Goal: Check status: Check status

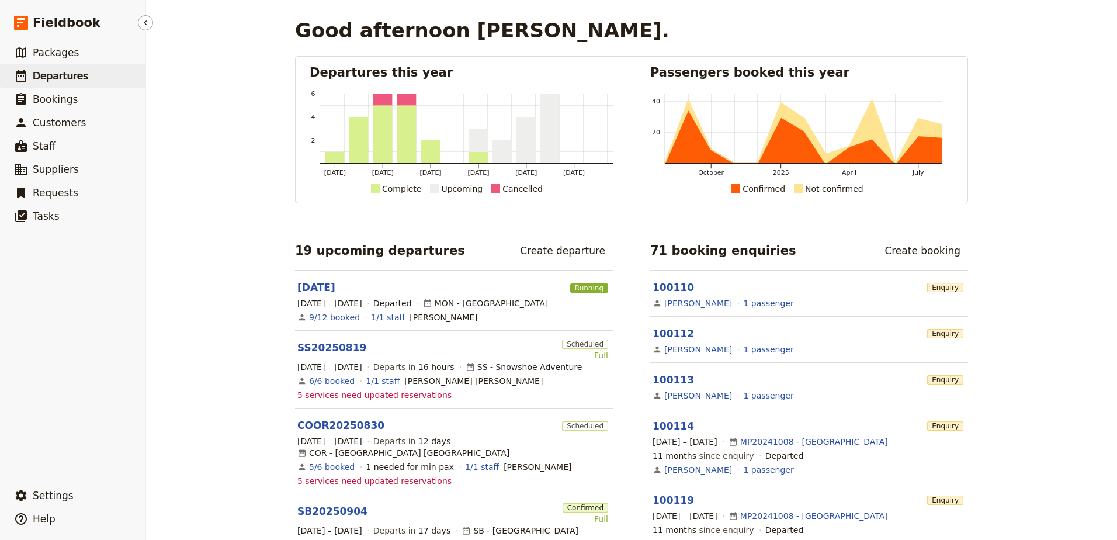
click at [65, 82] on span "Departures" at bounding box center [61, 76] width 56 height 12
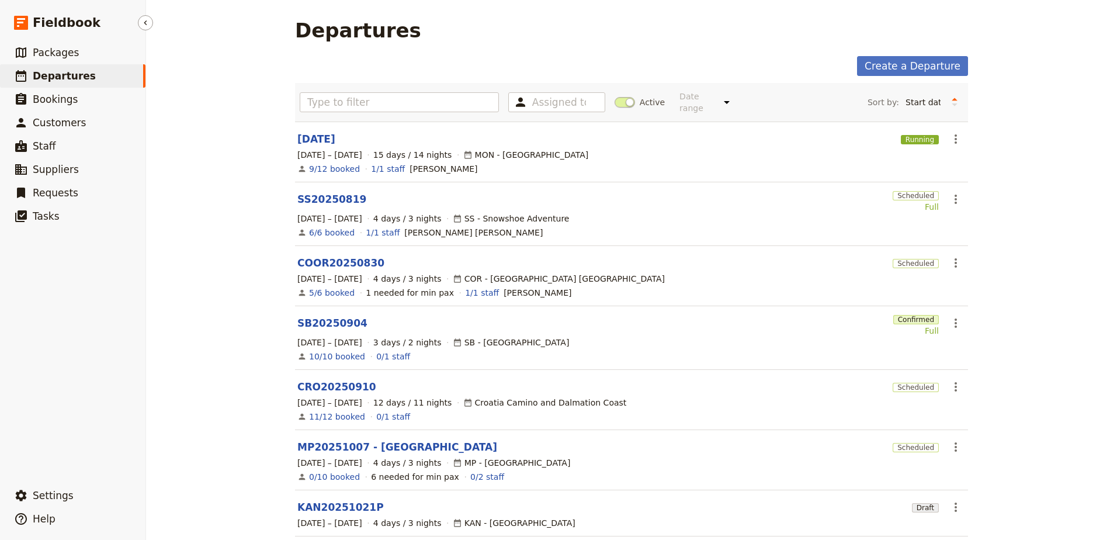
click at [68, 73] on span "Departures" at bounding box center [64, 76] width 63 height 12
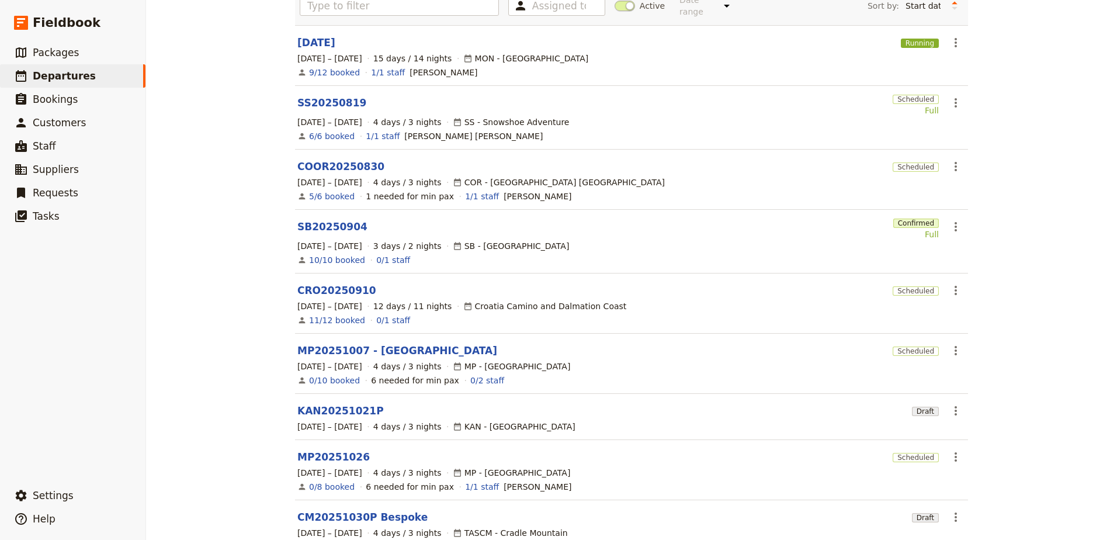
scroll to position [197, 0]
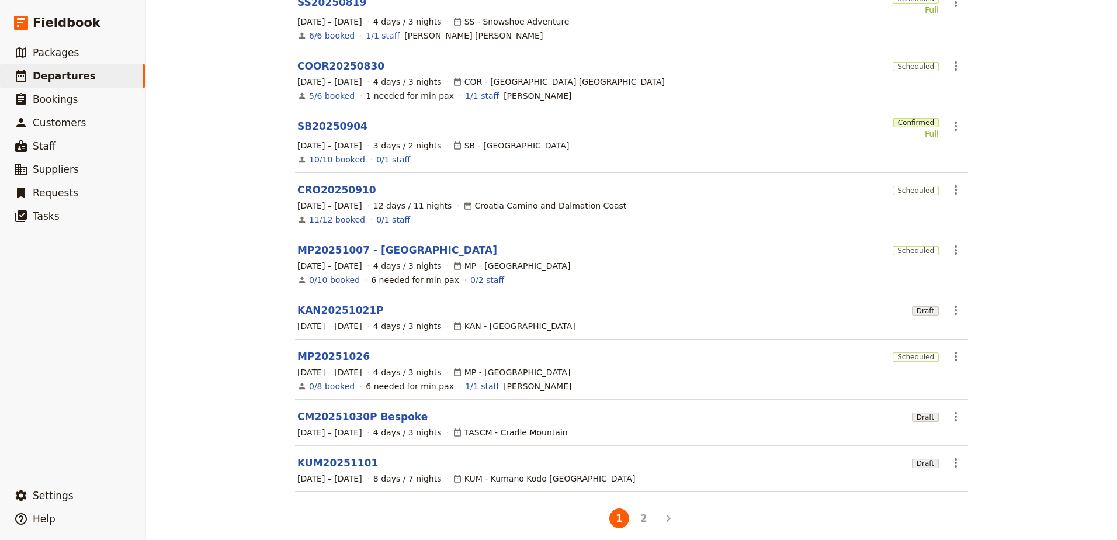
click at [326, 410] on link "CM20251030P Bespoke" at bounding box center [362, 417] width 130 height 14
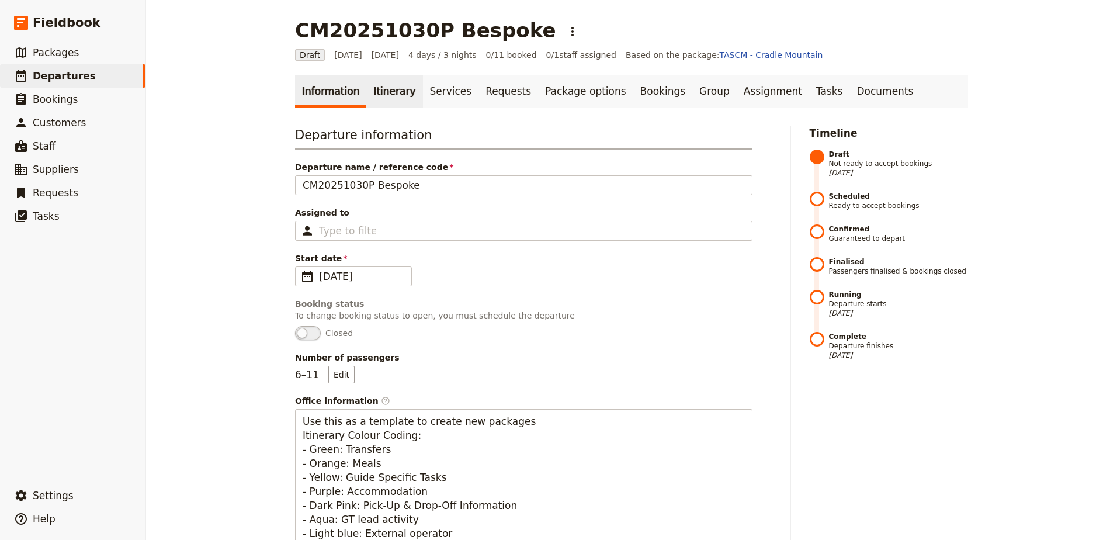
click at [375, 94] on link "Itinerary" at bounding box center [394, 91] width 56 height 33
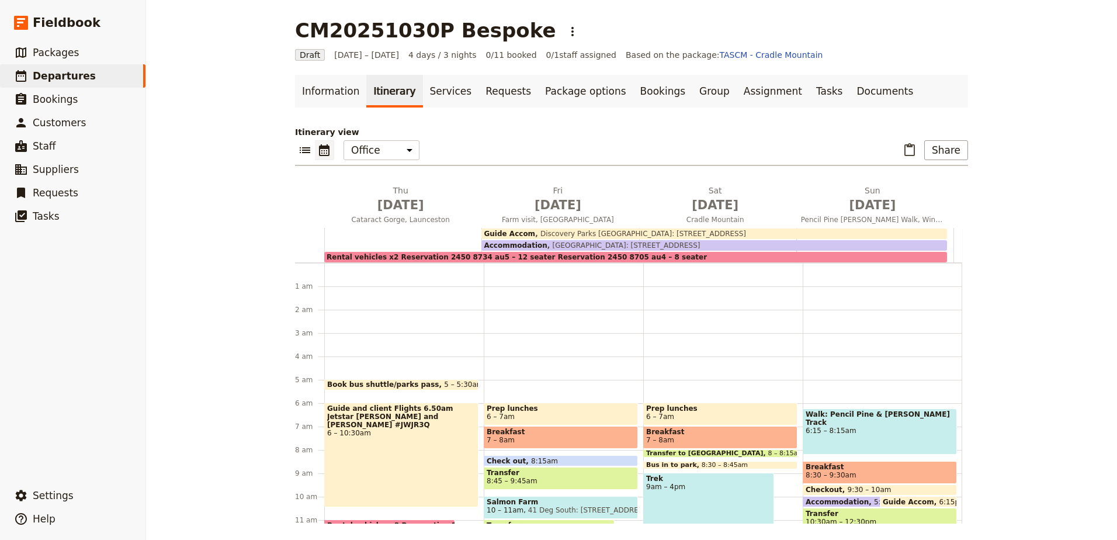
scroll to position [105, 0]
